Goal: Navigation & Orientation: Understand site structure

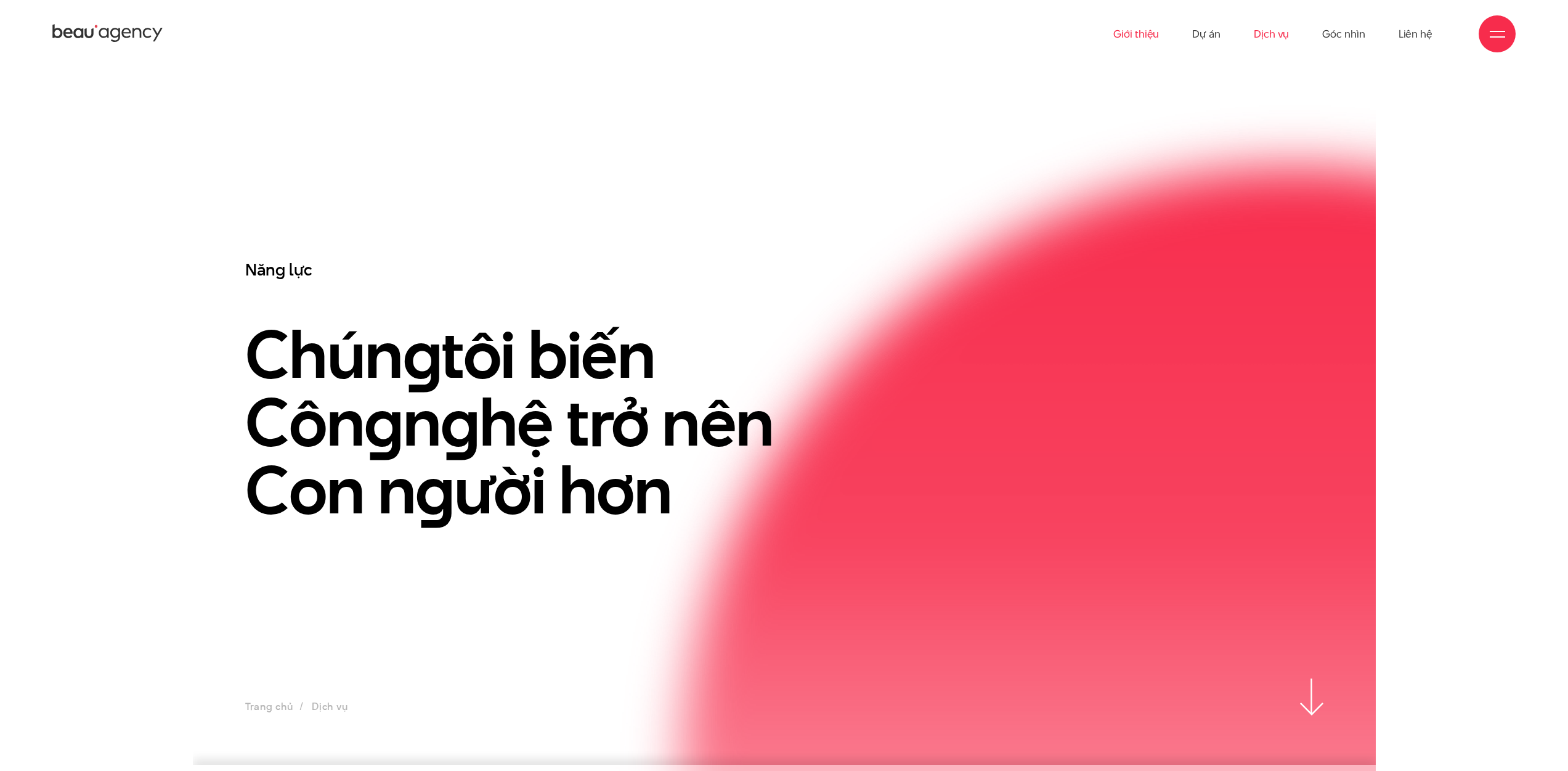
click at [1134, 27] on link "Giới thiệu" at bounding box center [1136, 34] width 45 height 68
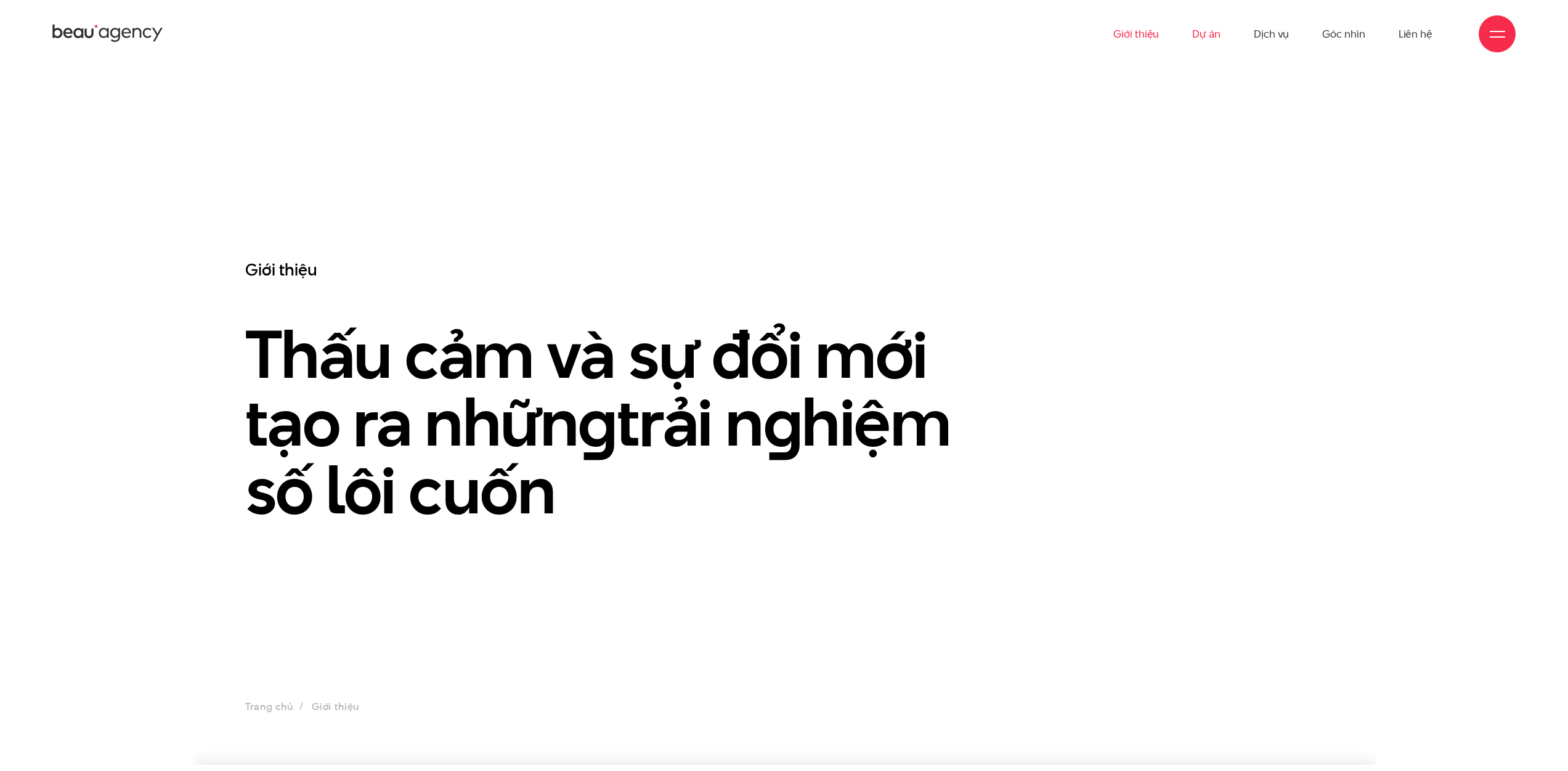
click at [1207, 37] on link "Dự án" at bounding box center [1207, 34] width 28 height 68
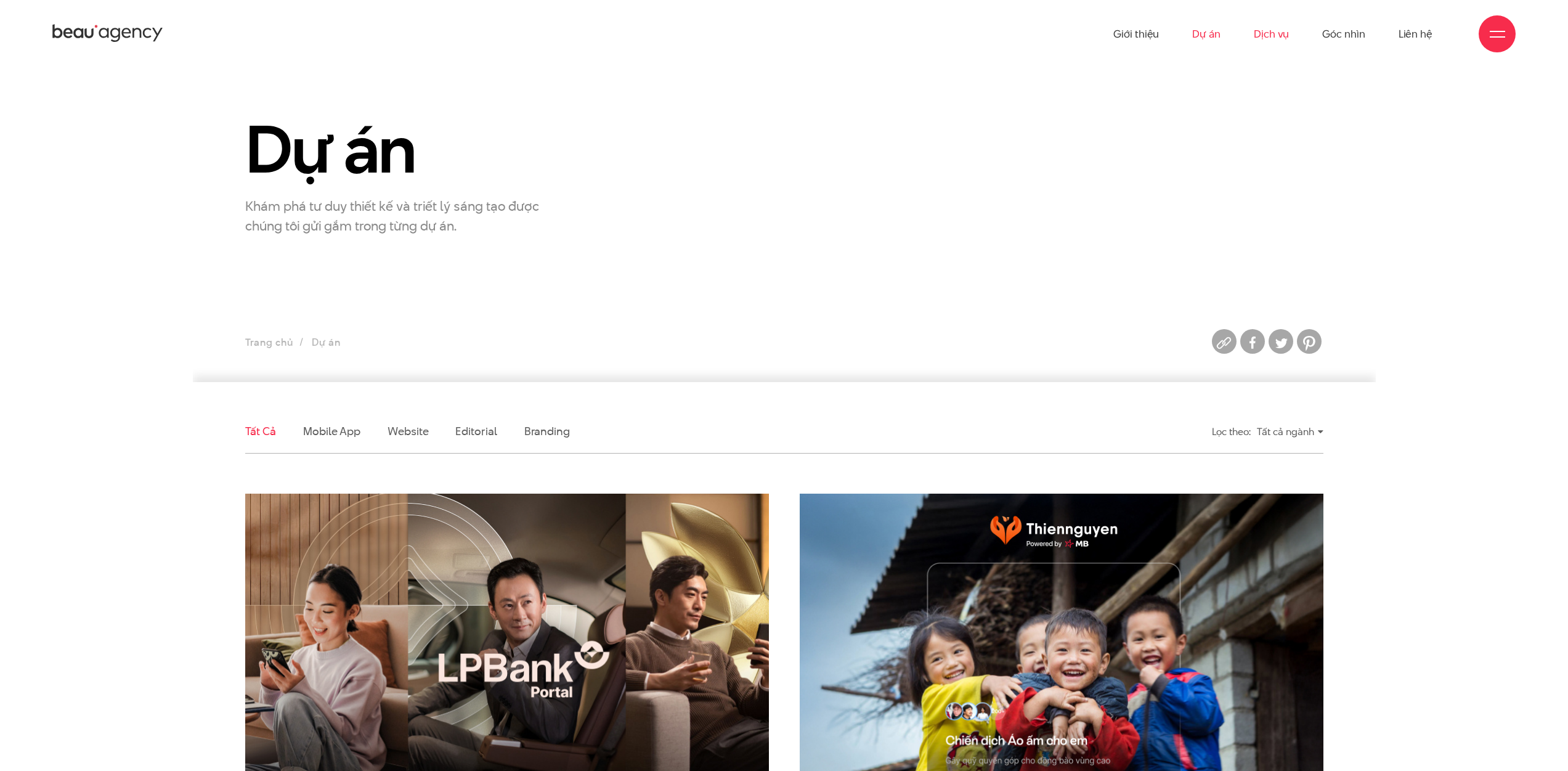
click at [1266, 30] on link "Dịch vụ" at bounding box center [1271, 34] width 35 height 68
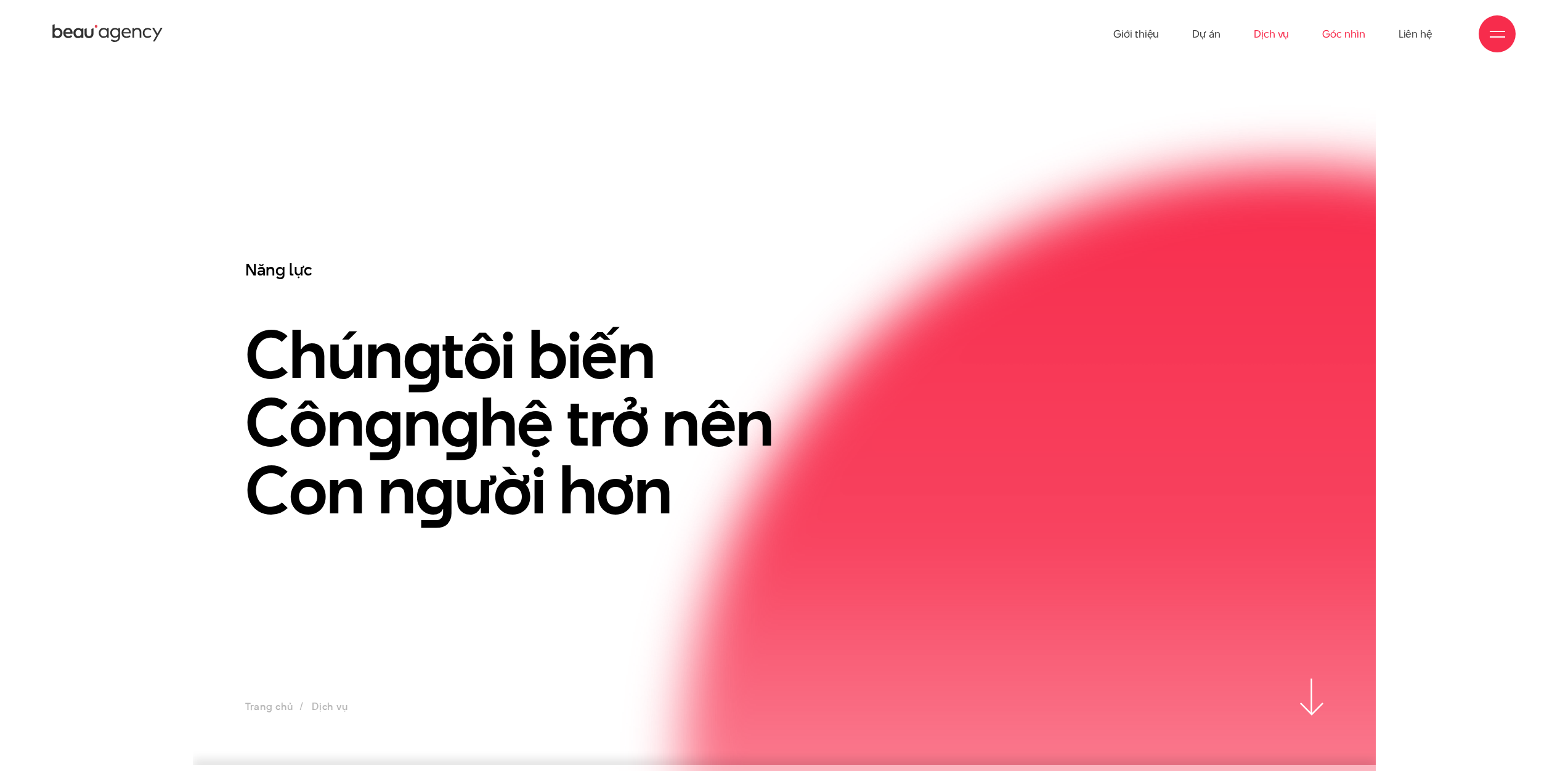
click at [1356, 38] on link "Góc nhìn" at bounding box center [1344, 34] width 43 height 68
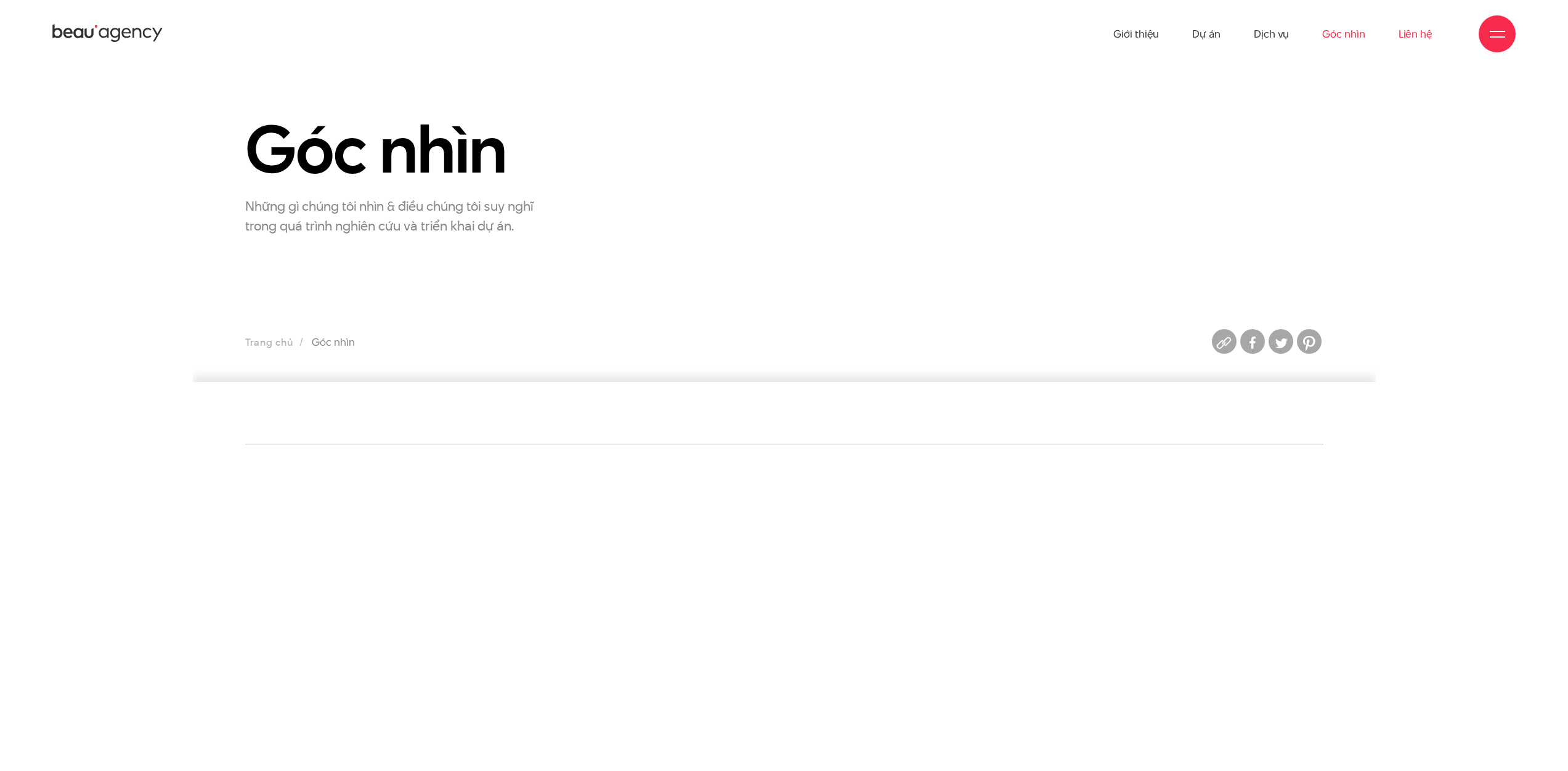
click at [1432, 40] on link "Liên hệ" at bounding box center [1416, 34] width 34 height 68
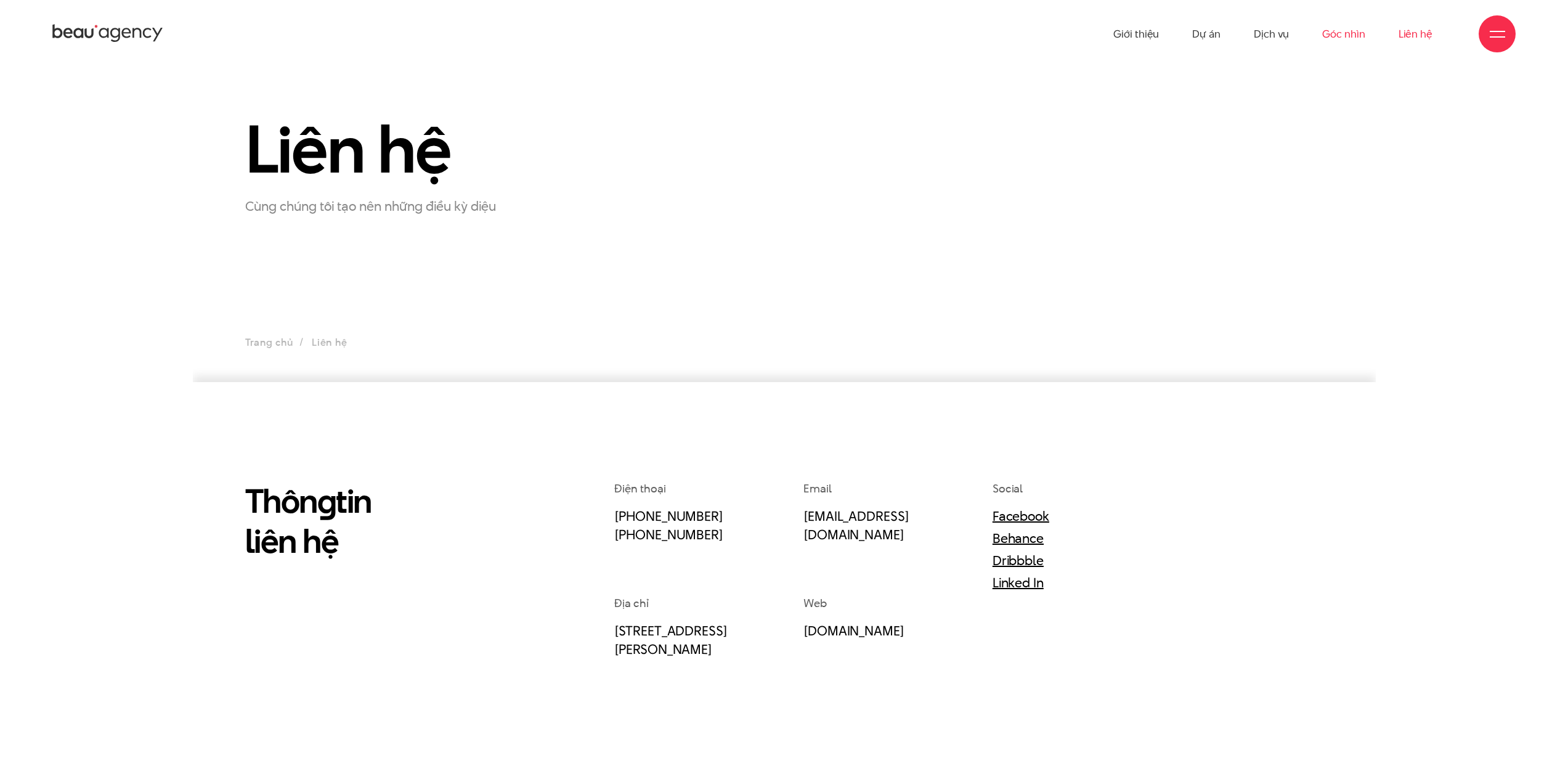
click at [1347, 32] on link "Góc nhìn" at bounding box center [1344, 34] width 43 height 68
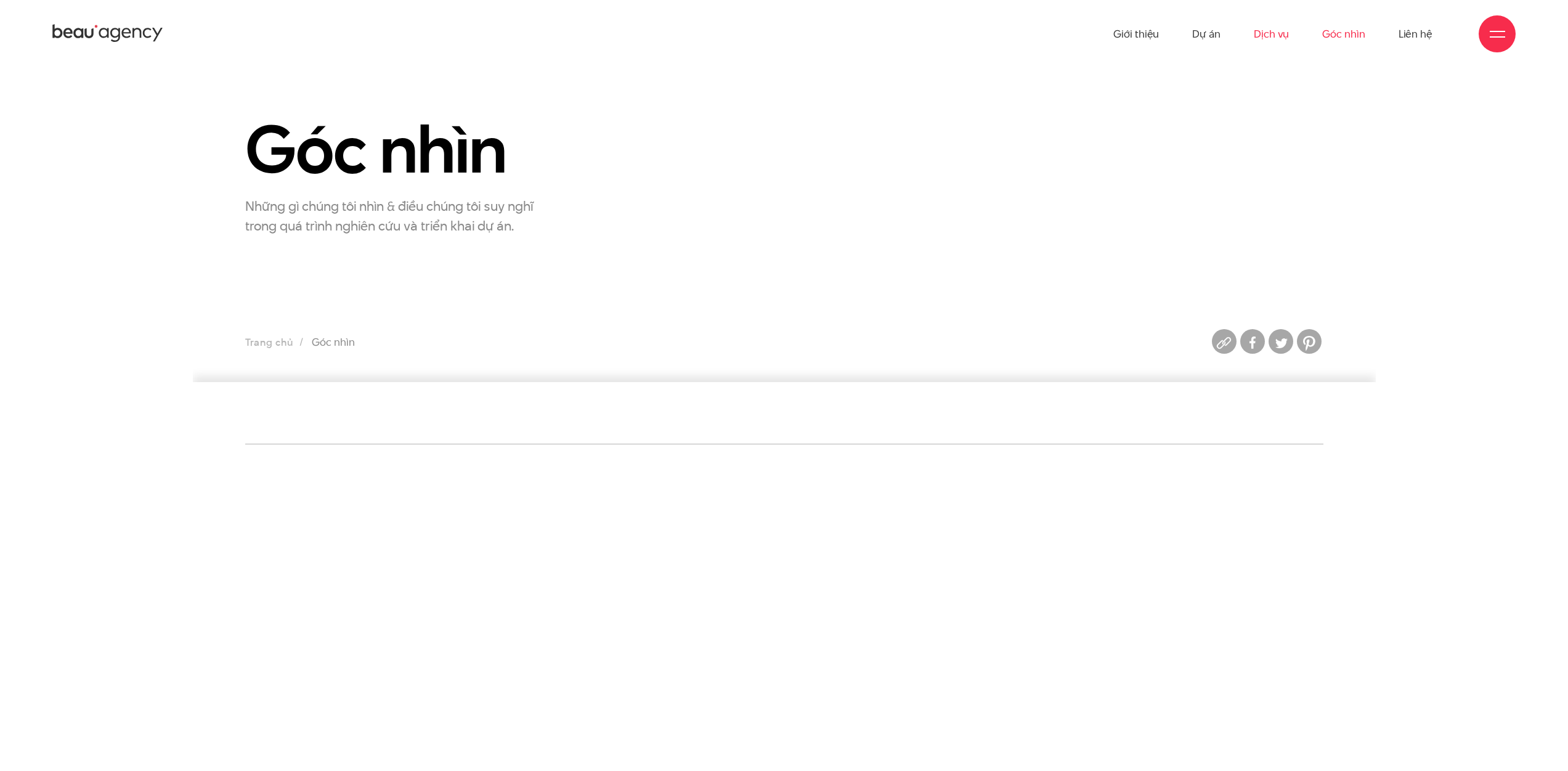
click at [1269, 40] on link "Dịch vụ" at bounding box center [1271, 34] width 35 height 68
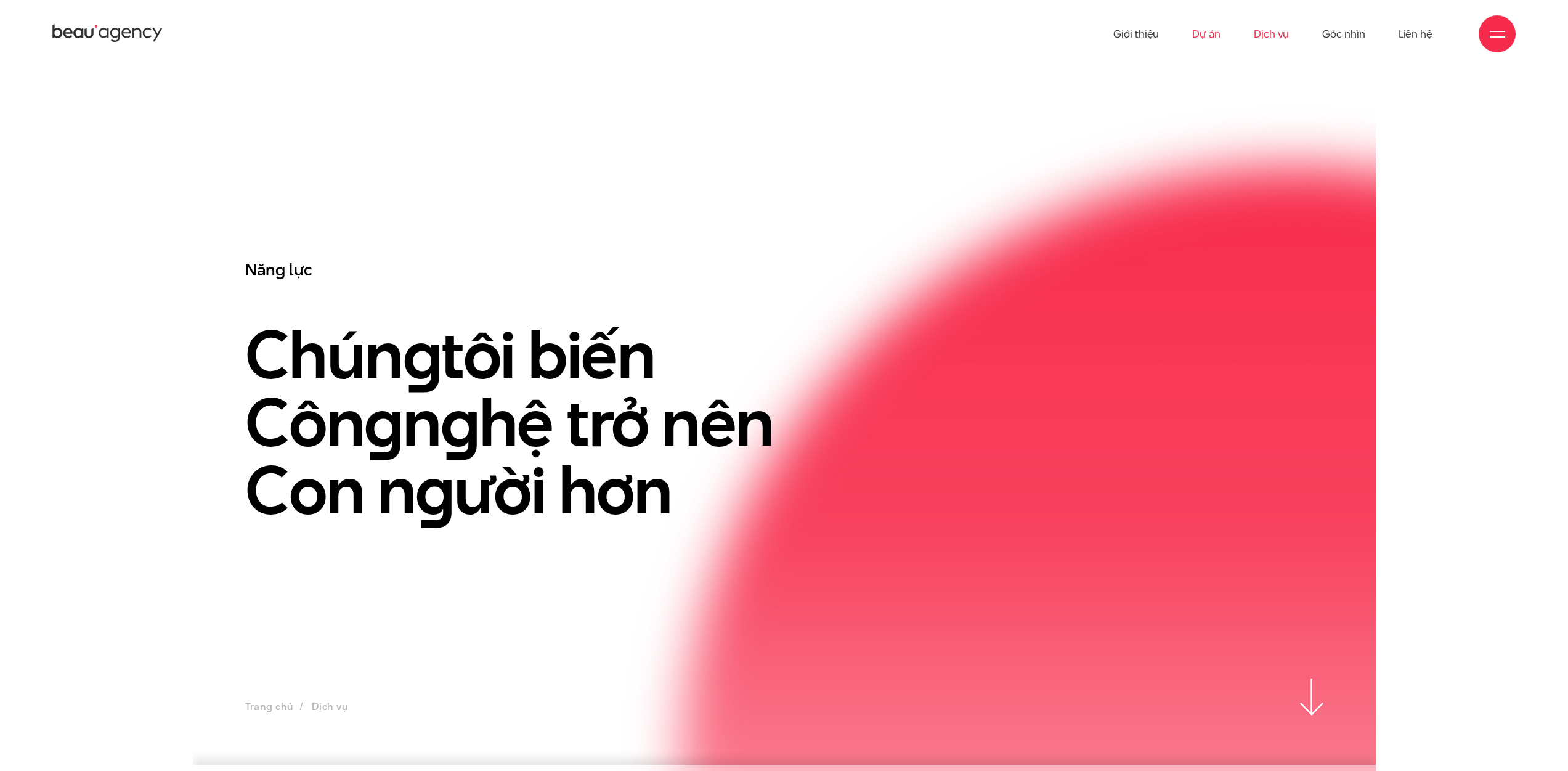
drag, startPoint x: 0, startPoint y: 0, endPoint x: 1218, endPoint y: 37, distance: 1218.6
click at [1218, 37] on link "Dự án" at bounding box center [1207, 34] width 28 height 68
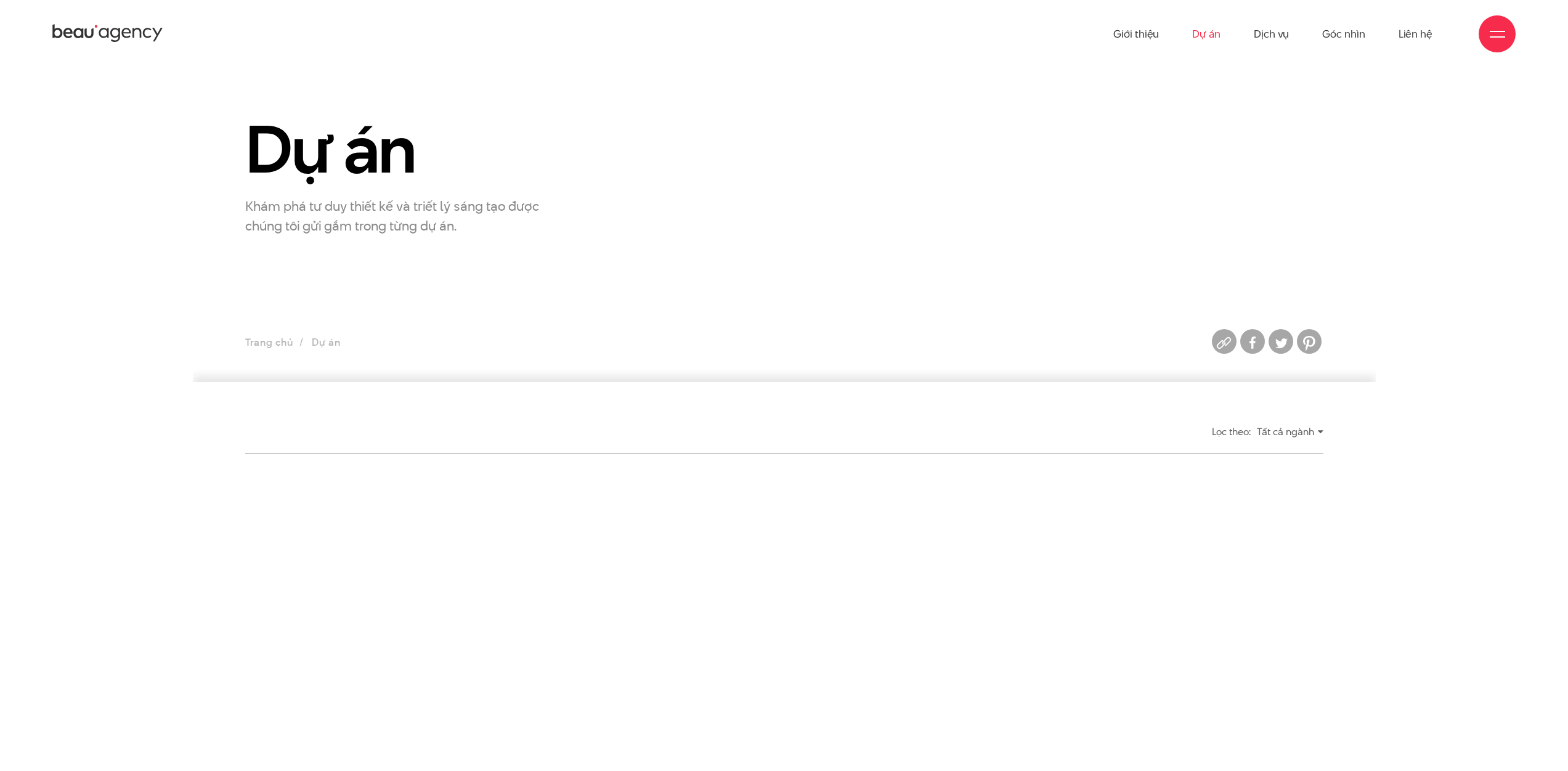
click at [1110, 35] on div "Giới thiệu Dự án Dịch vụ Góc nhìn Liên hệ" at bounding box center [784, 34] width 1463 height 68
click at [1129, 32] on link "Giới thiệu" at bounding box center [1136, 34] width 45 height 68
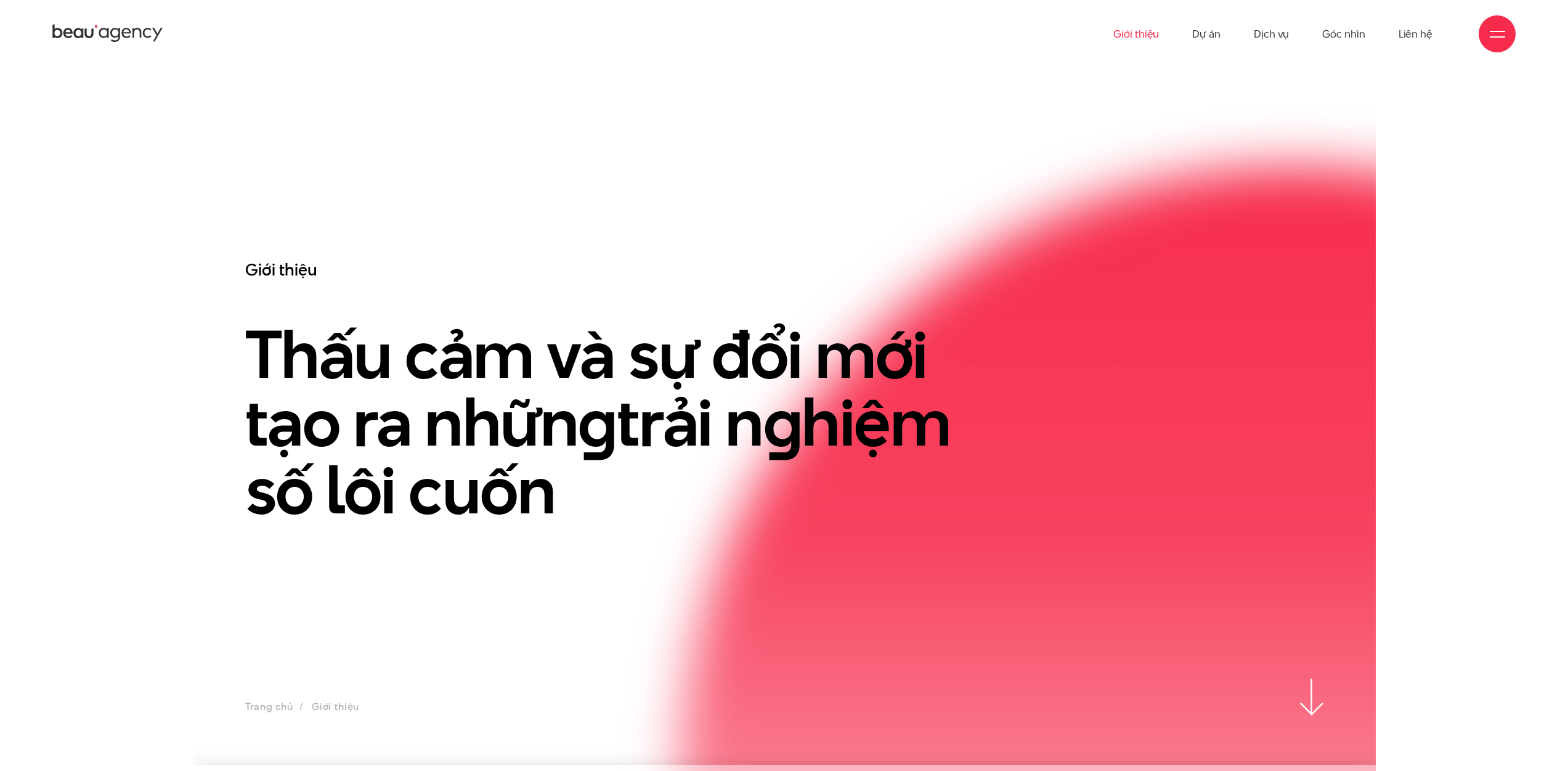
click at [881, 97] on section "Giới thiệu Thấu cảm và sự đổi mới tạo ra nhữn g trải n g hiệm số lôi cuốn Trang…" at bounding box center [784, 417] width 1183 height 697
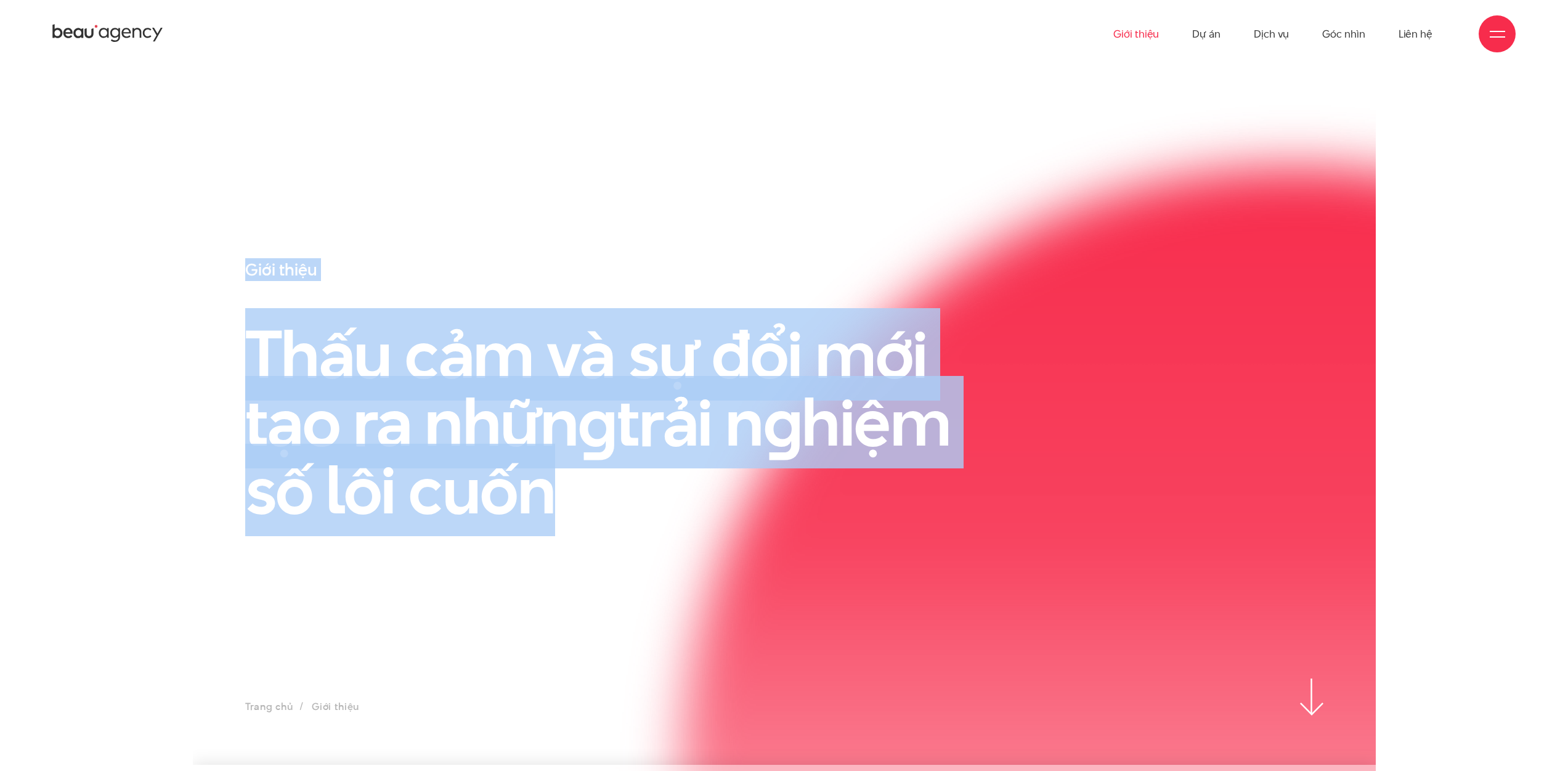
drag, startPoint x: 152, startPoint y: 223, endPoint x: 905, endPoint y: 580, distance: 833.3
click at [905, 580] on div "Giới thiệu Thấu cảm và sự đổi mới tạo ra nhữn g trải n g hiệm số lôi cuốn" at bounding box center [599, 468] width 740 height 419
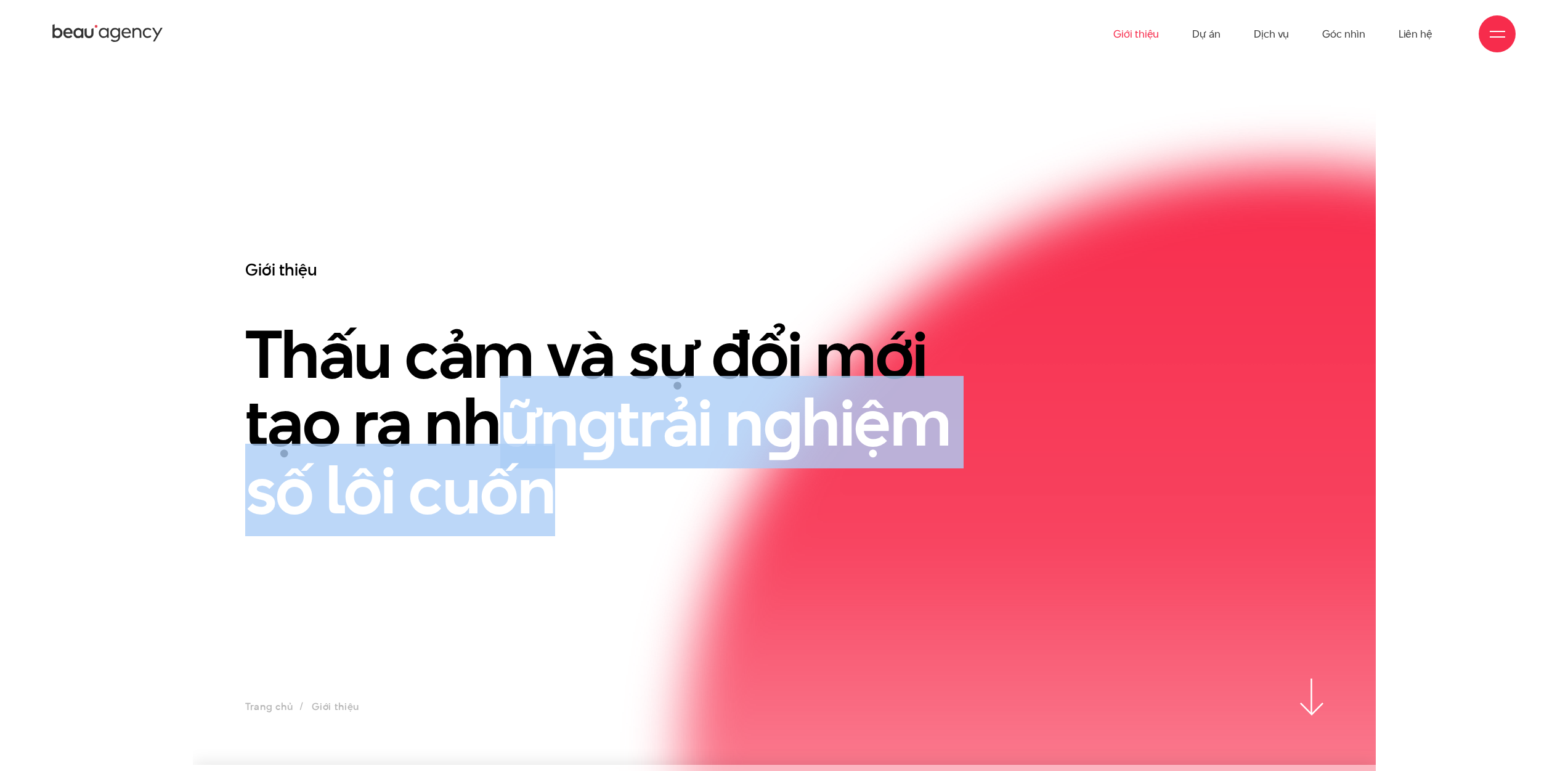
drag, startPoint x: 539, startPoint y: 437, endPoint x: 160, endPoint y: 296, distance: 404.4
click at [197, 311] on div "Giới thiệu Thấu cảm và sự đổi mới tạo ra nhữn g trải n g hiệm số lôi cuốn" at bounding box center [784, 468] width 1183 height 419
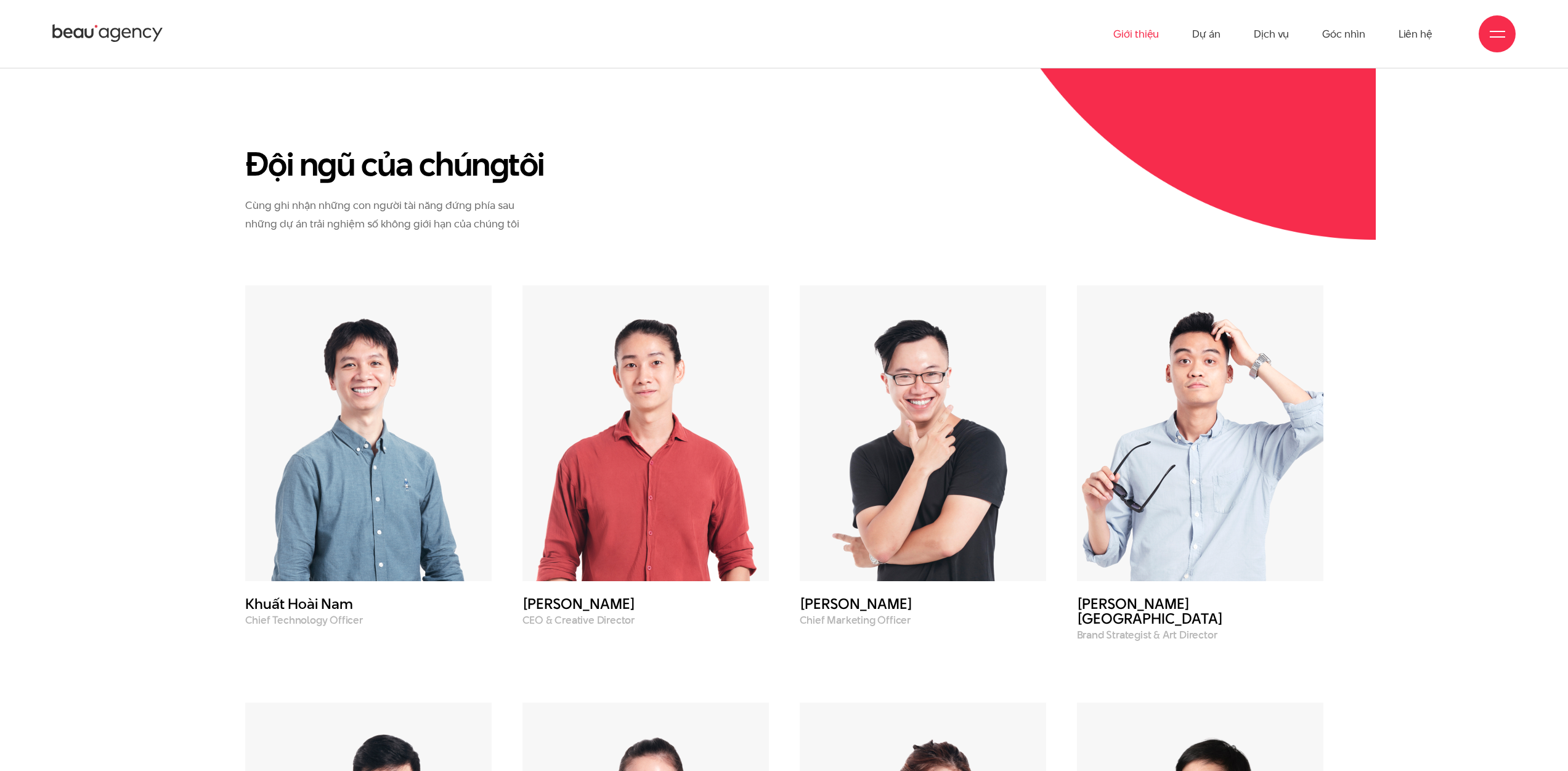
scroll to position [4422, 0]
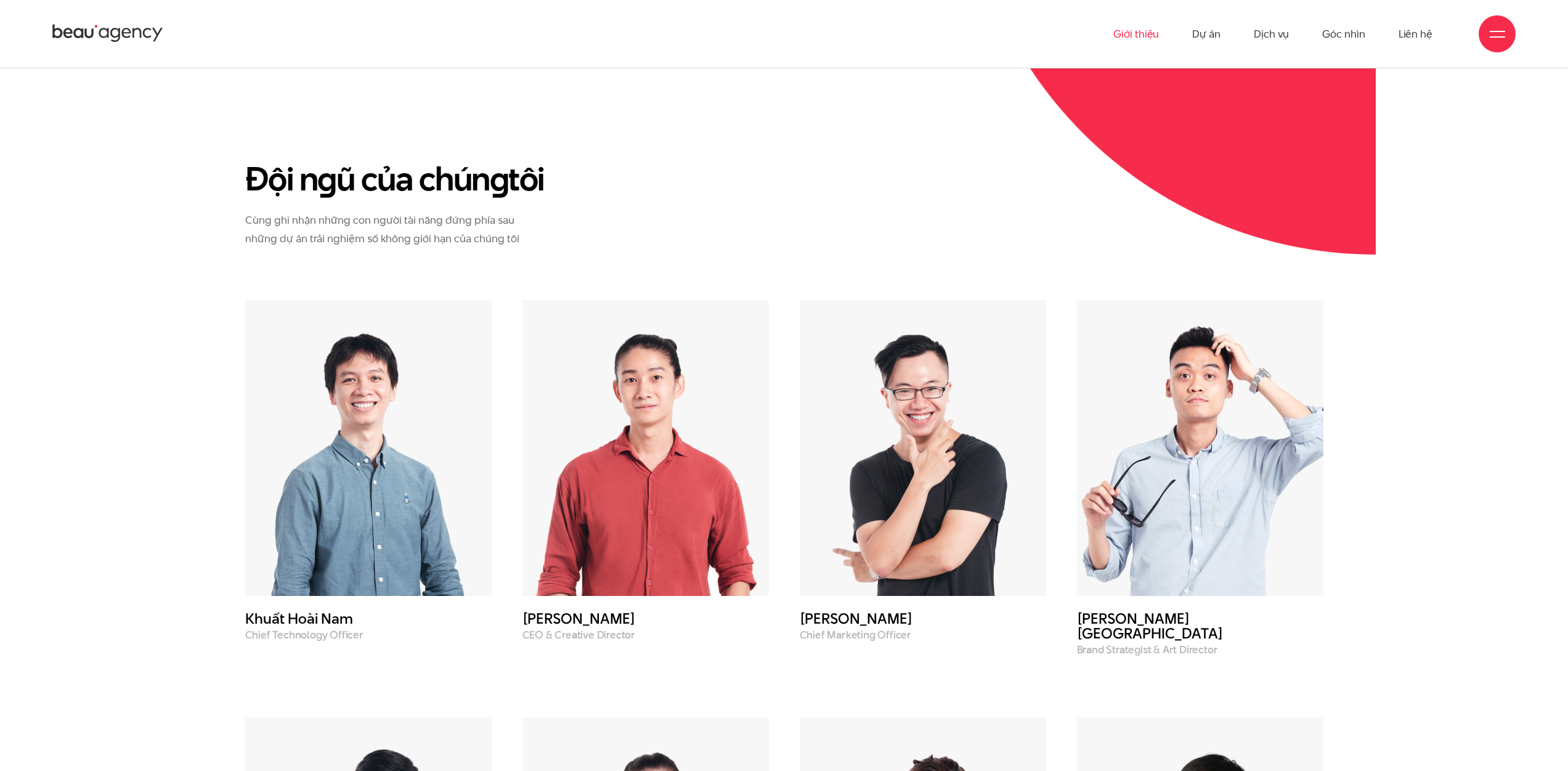
click at [324, 431] on img at bounding box center [369, 448] width 246 height 296
click at [610, 437] on img at bounding box center [646, 448] width 246 height 296
click at [858, 440] on img at bounding box center [923, 448] width 246 height 296
click at [1207, 434] on img at bounding box center [1200, 448] width 246 height 296
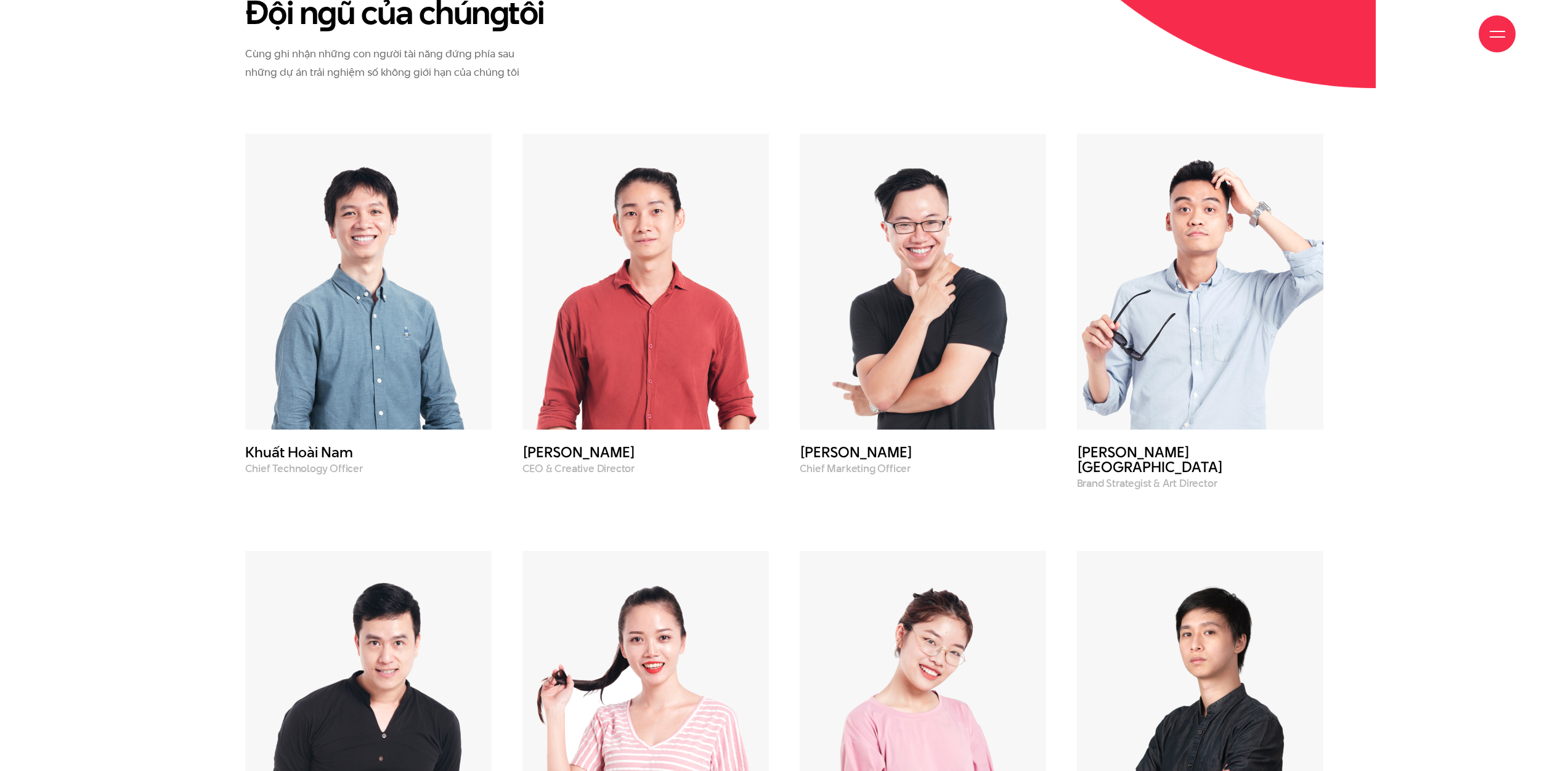
scroll to position [4608, 0]
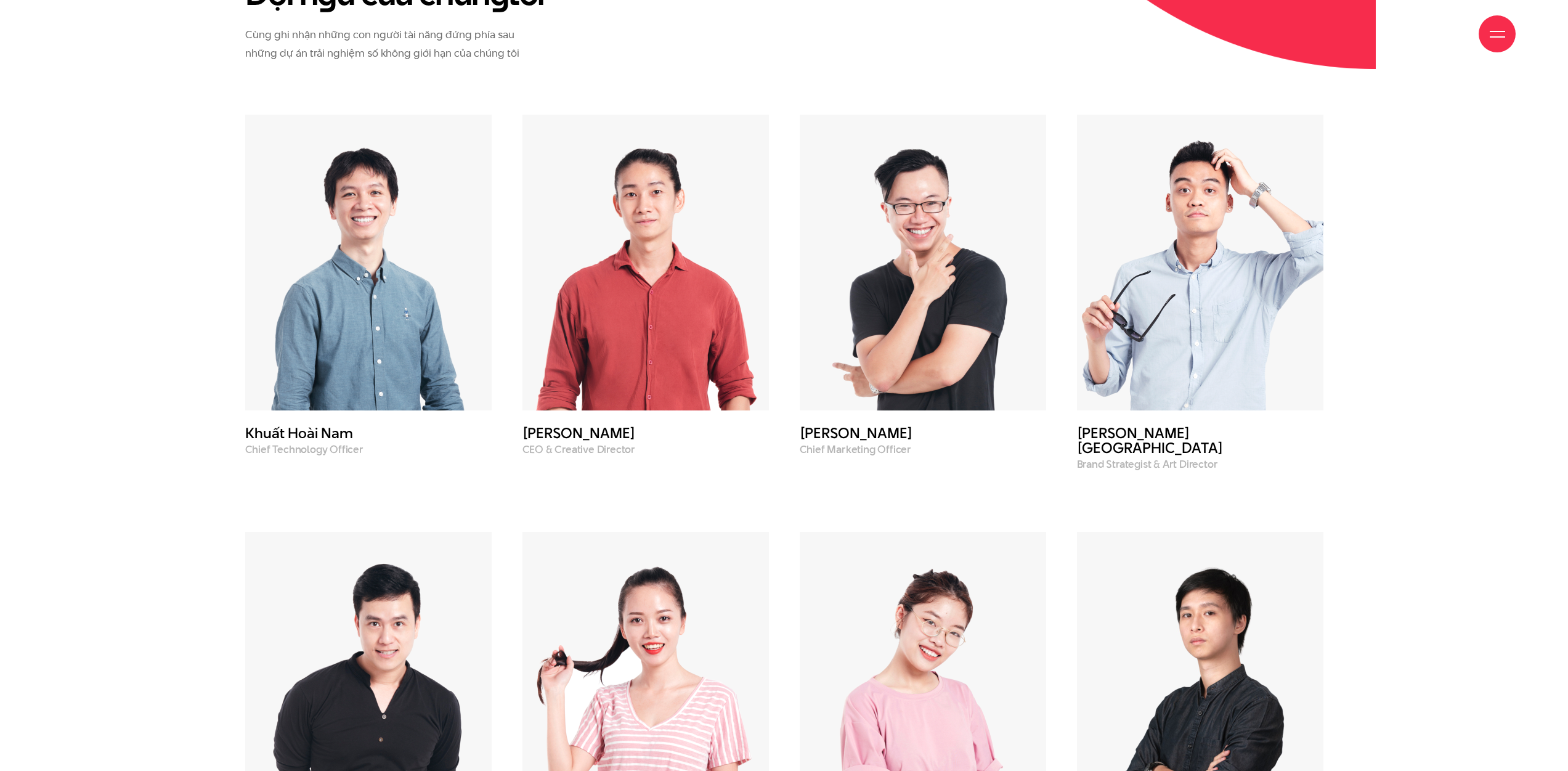
click at [400, 532] on img at bounding box center [369, 680] width 246 height 296
click at [653, 540] on img at bounding box center [646, 680] width 246 height 296
click at [929, 569] on img at bounding box center [923, 680] width 246 height 296
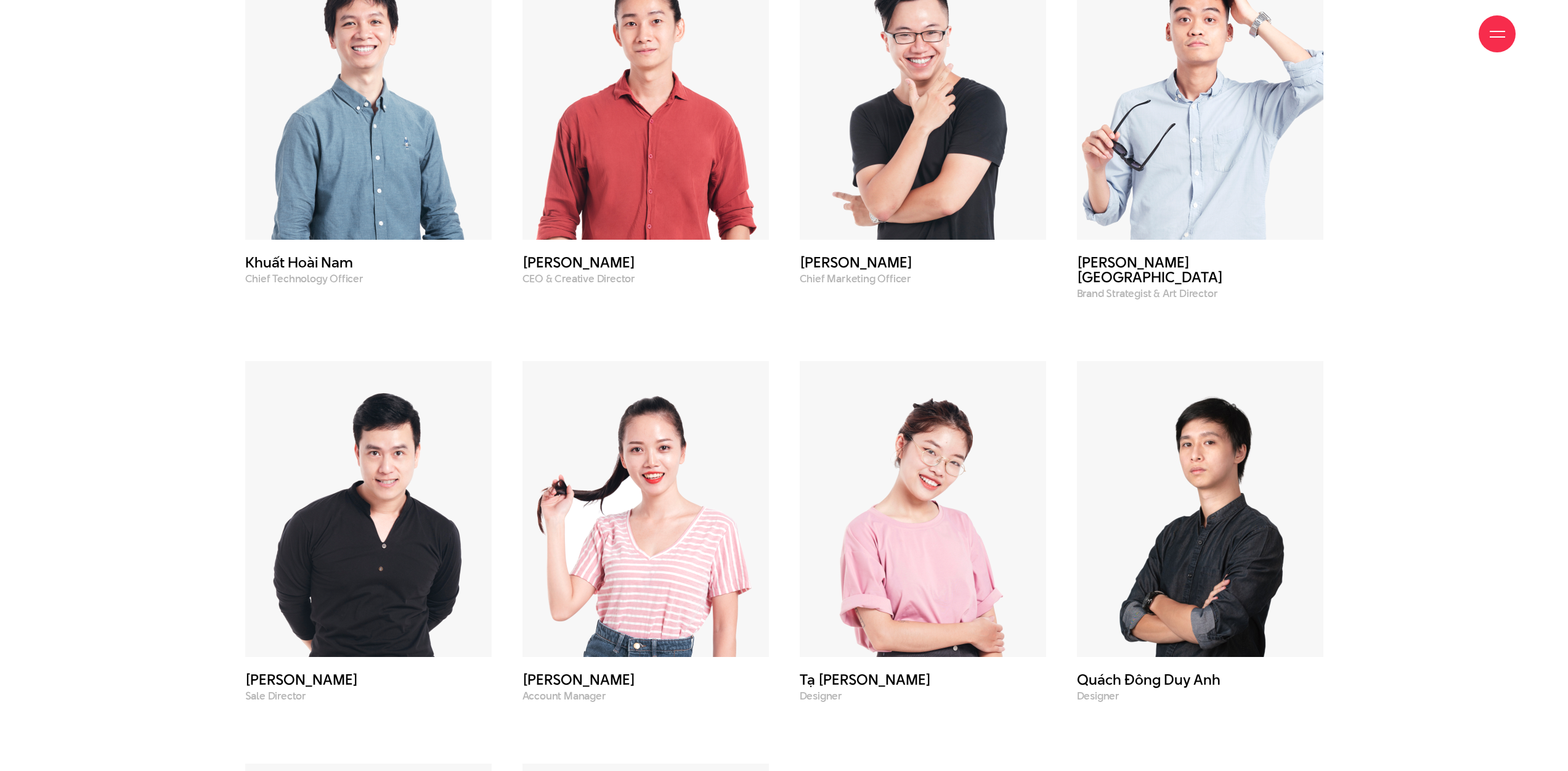
scroll to position [5198, 0]
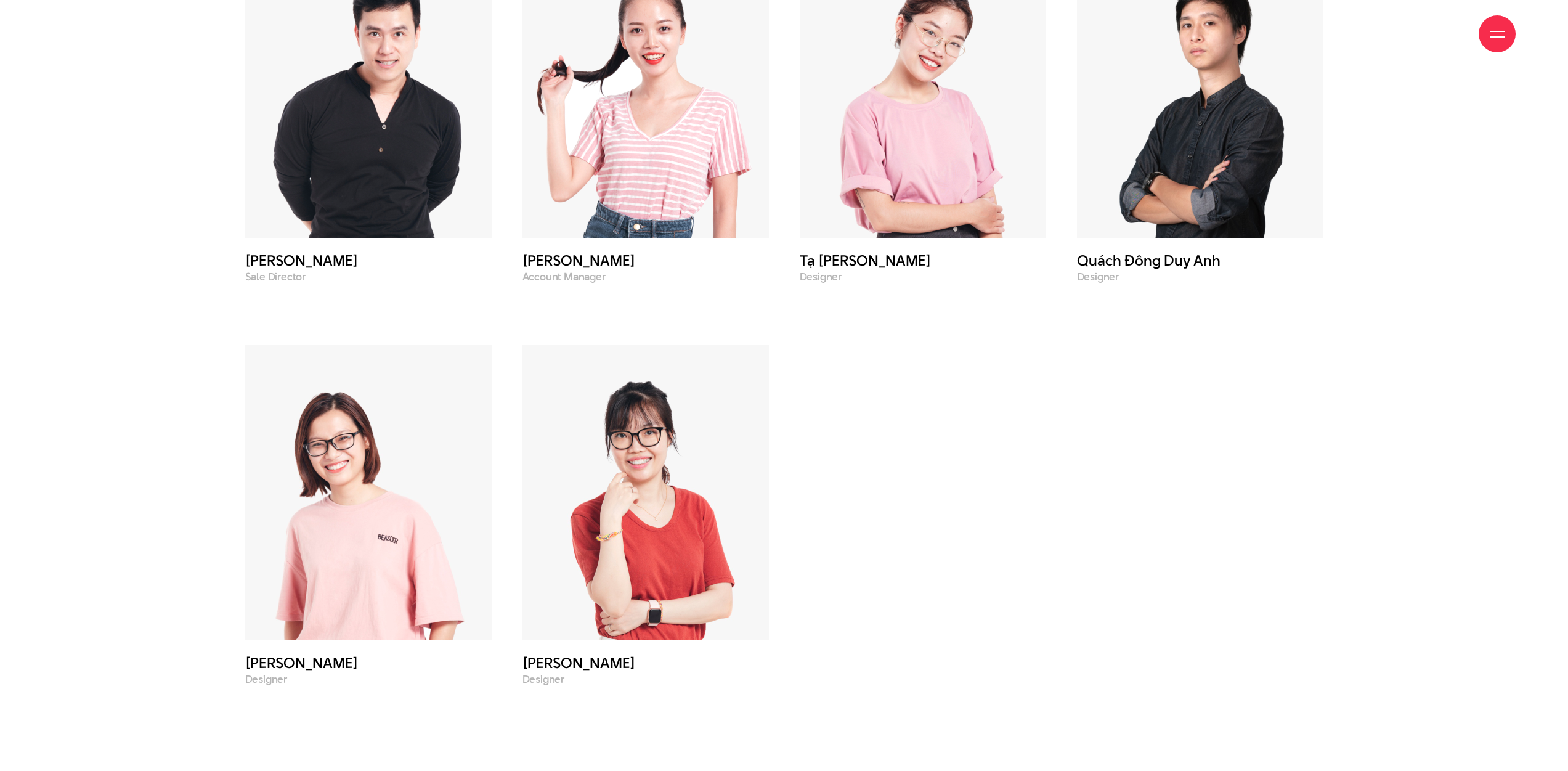
click at [596, 455] on img at bounding box center [646, 493] width 246 height 296
click at [408, 422] on img at bounding box center [369, 493] width 246 height 296
click at [736, 455] on img at bounding box center [646, 493] width 246 height 296
click at [954, 488] on div "Khuất Hoài Nam Chief Technology Officer Phạm Hoàng Hà CEO & Creative Director N…" at bounding box center [784, 105] width 1109 height 1161
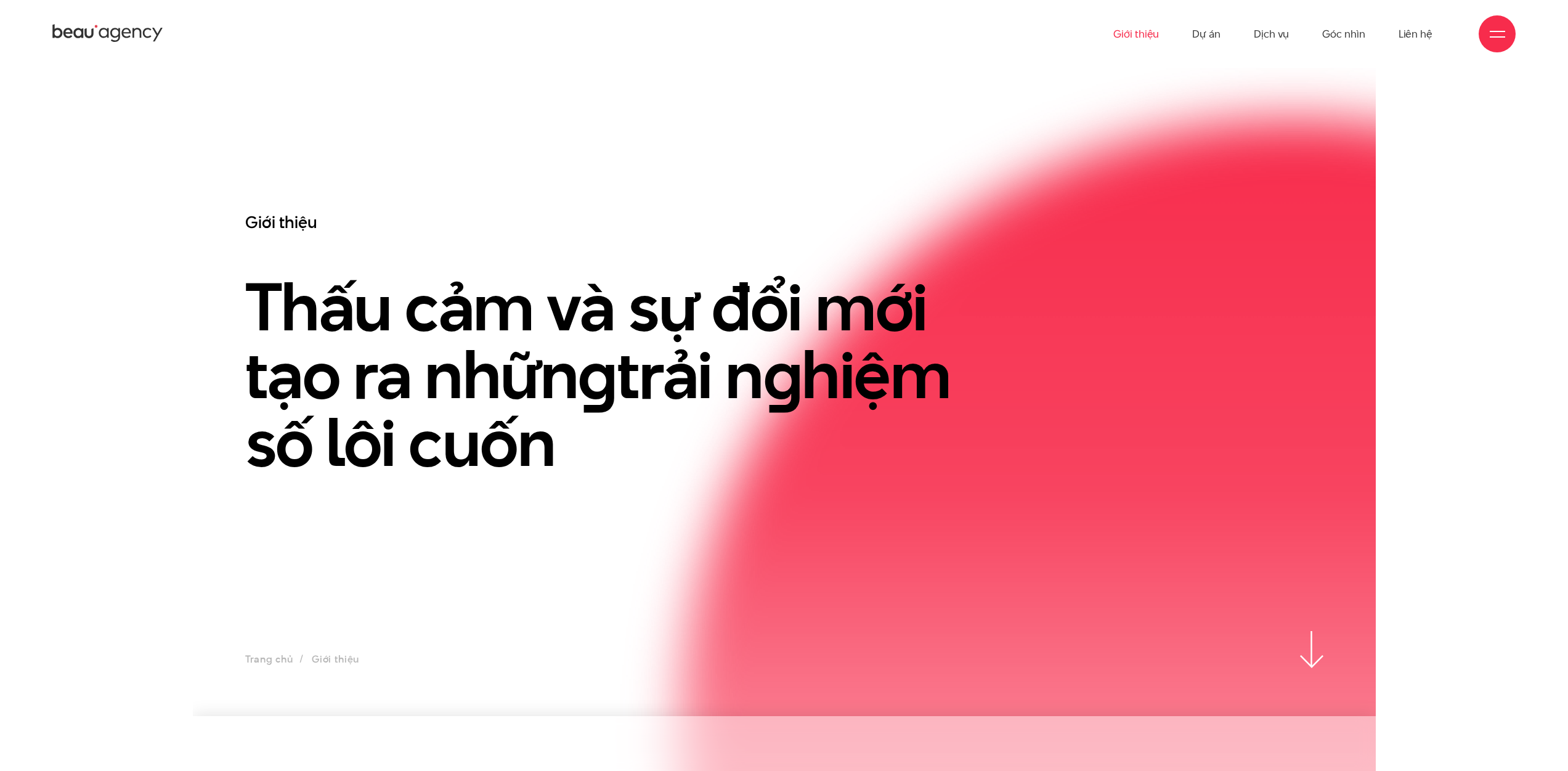
scroll to position [0, 0]
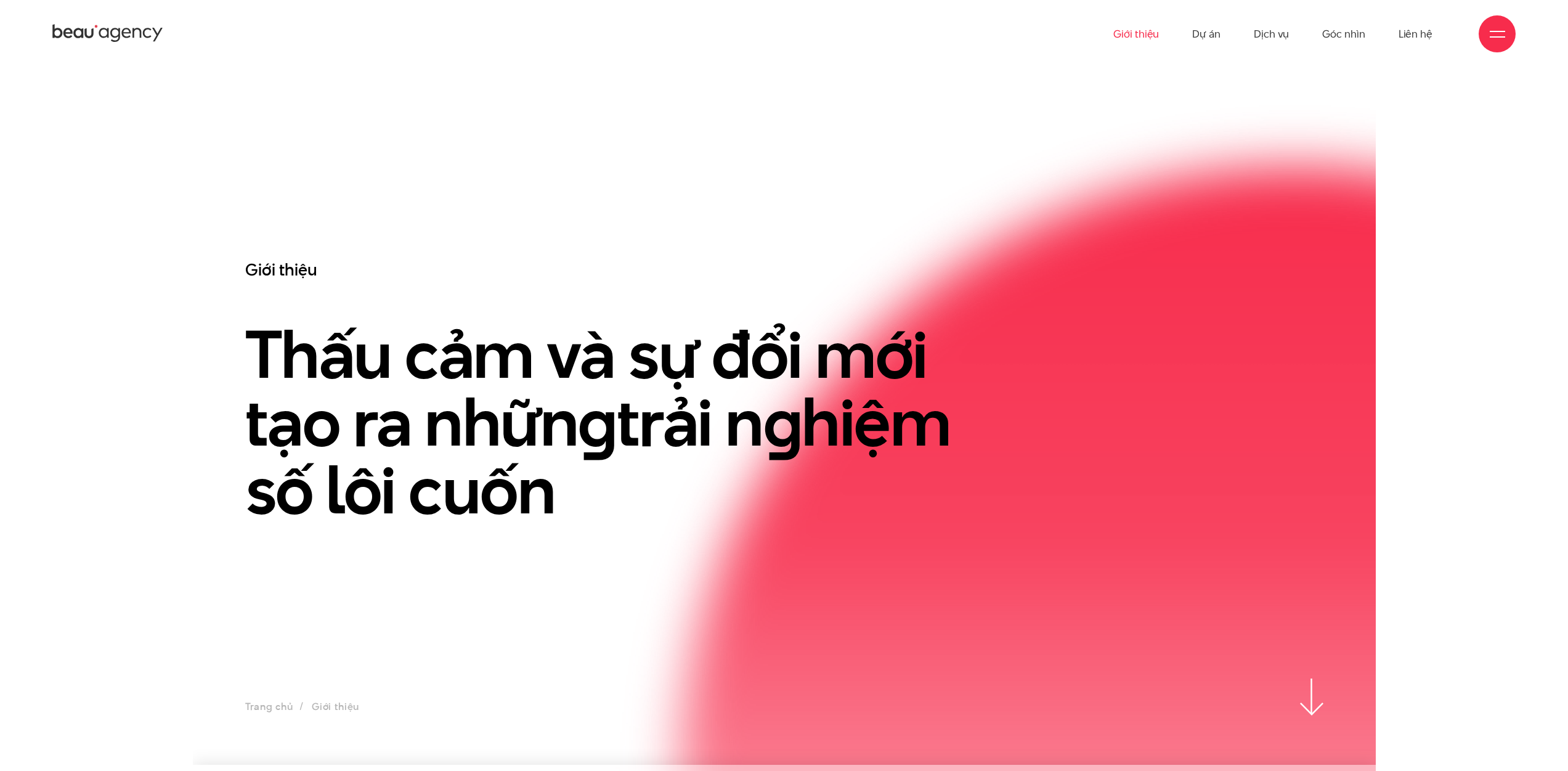
click at [291, 147] on section "Giới thiệu Thấu cảm và sự đổi mới tạo ra nhữn g trải n g hiệm số lôi cuốn Trang…" at bounding box center [784, 417] width 1183 height 697
